Goal: Find specific page/section: Find specific page/section

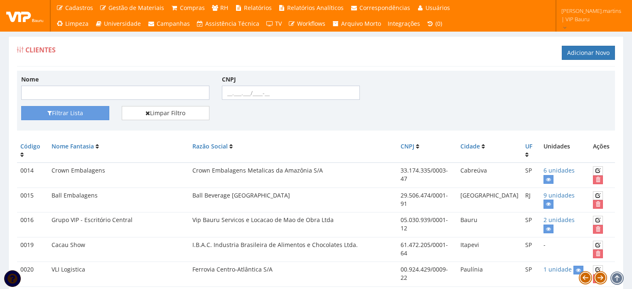
scroll to position [194, 0]
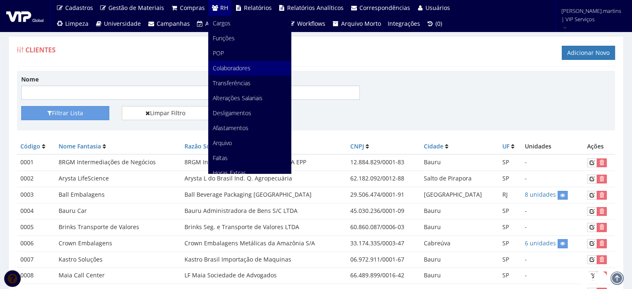
click at [229, 69] on span "Colaboradores" at bounding box center [232, 68] width 38 height 8
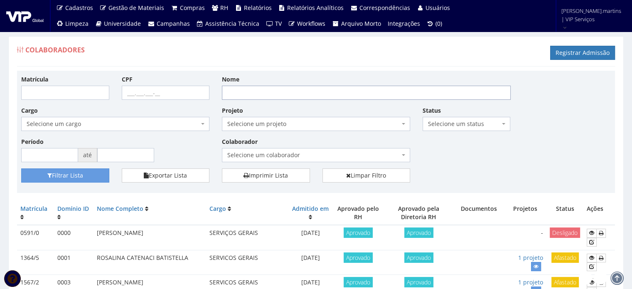
click at [252, 95] on input "Nome" at bounding box center [366, 93] width 289 height 14
click at [243, 94] on input "Nome" at bounding box center [366, 93] width 289 height 14
type input "anderson"
click at [67, 175] on button "Filtrar Lista" at bounding box center [65, 175] width 88 height 14
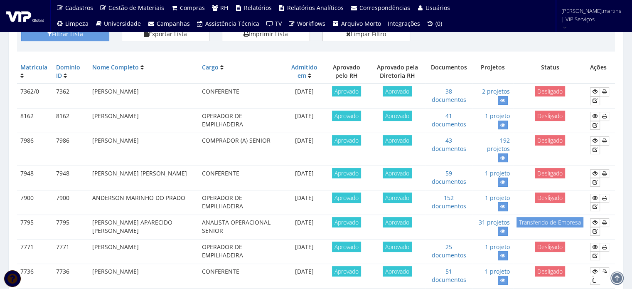
scroll to position [140, 0]
